Goal: Register for event/course

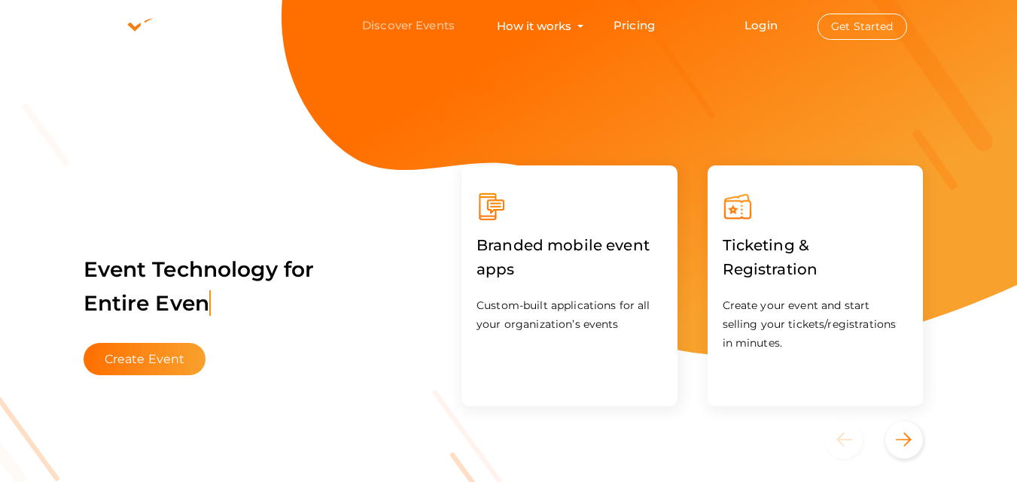
click at [415, 21] on link "Discover Events" at bounding box center [408, 26] width 93 height 28
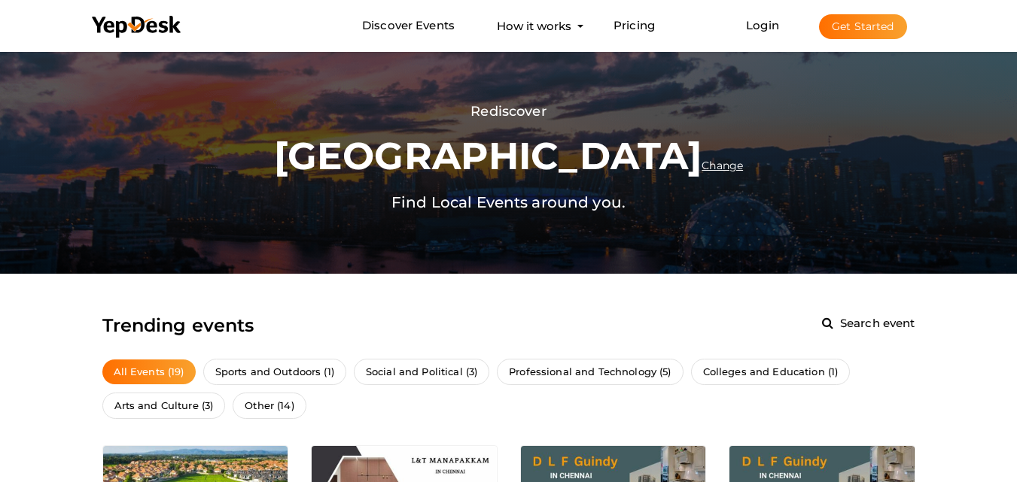
click at [837, 321] on span "Search event" at bounding box center [875, 323] width 79 height 14
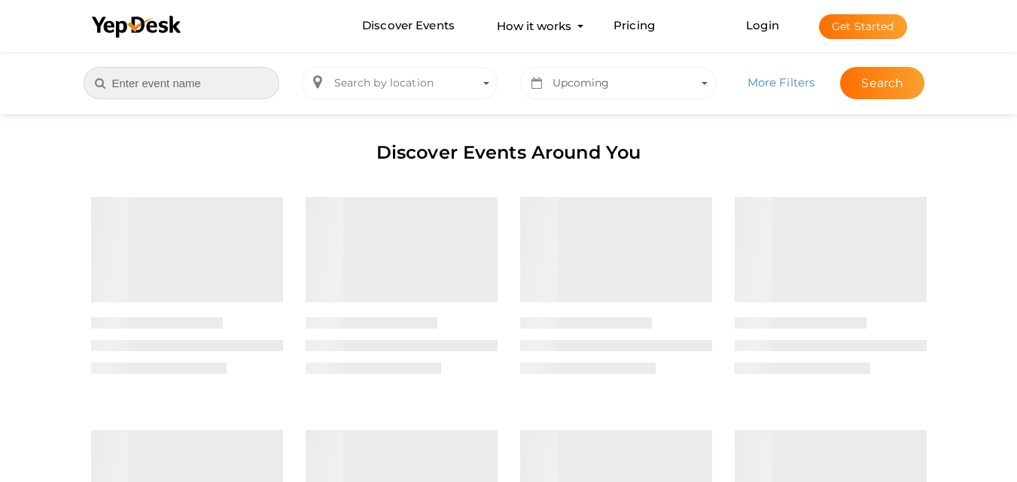
click at [231, 84] on input "text" at bounding box center [182, 83] width 196 height 32
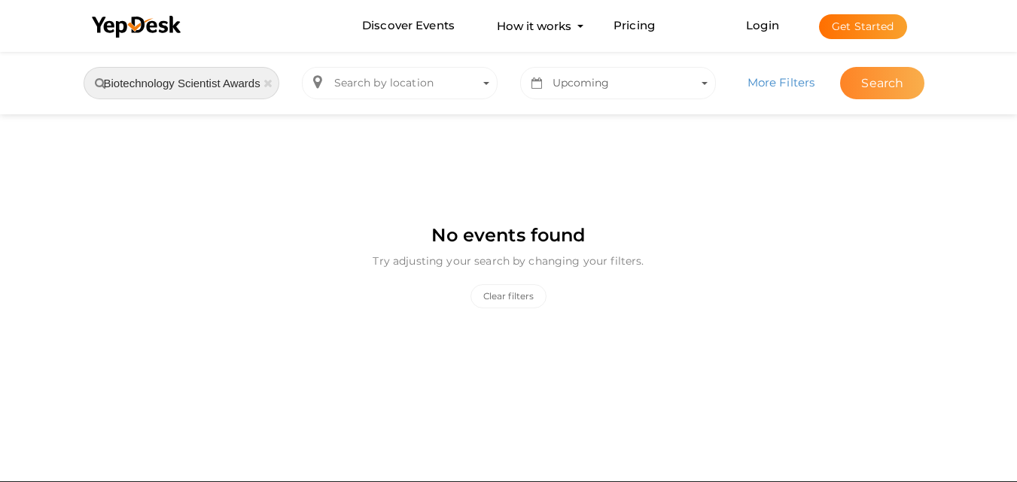
type input "Biotechnology Scientist Awards"
click at [902, 86] on button "Search" at bounding box center [882, 83] width 84 height 32
